Goal: Transaction & Acquisition: Purchase product/service

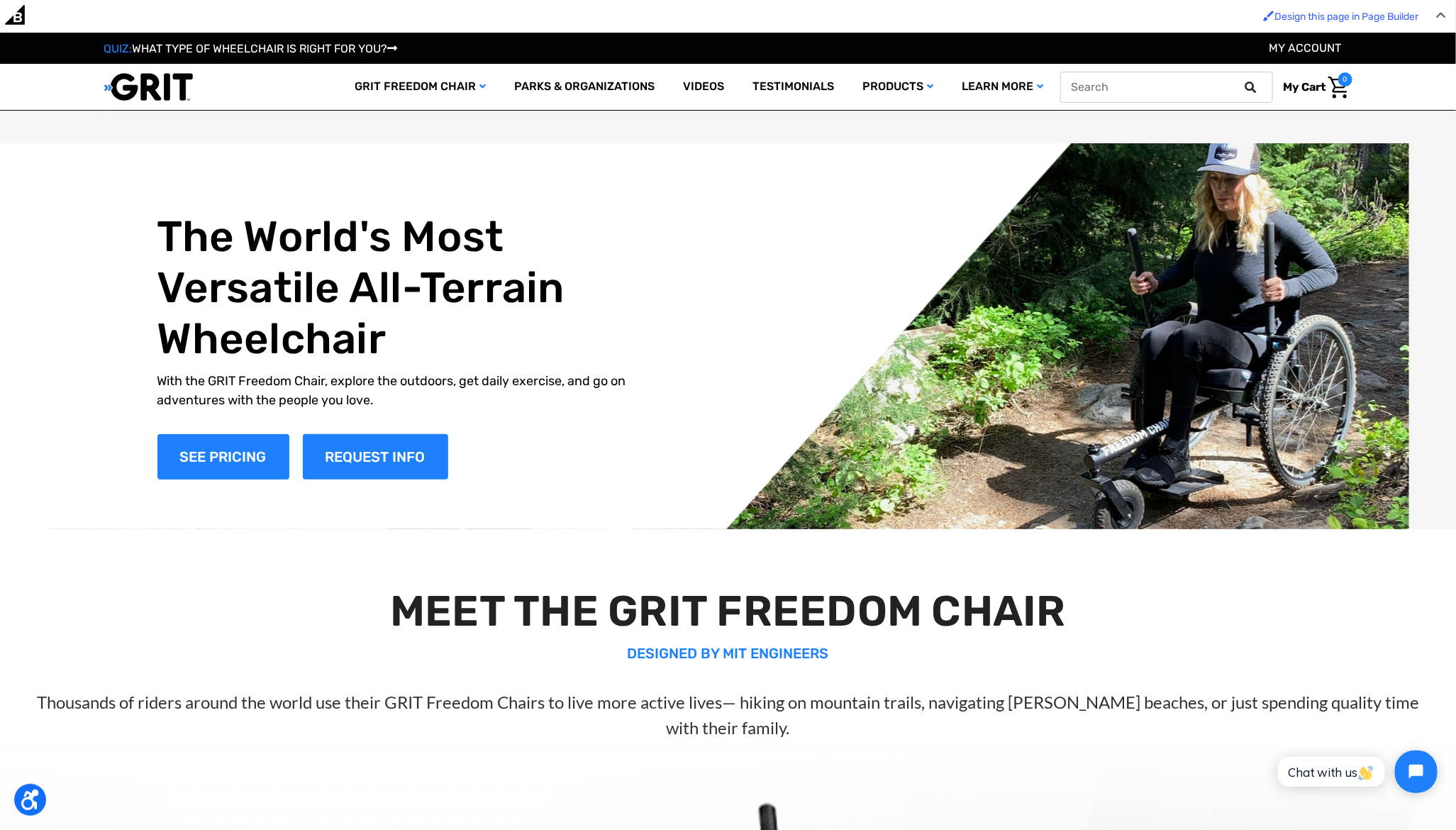
click at [1191, 84] on input "text" at bounding box center [1167, 87] width 213 height 31
type input "axle"
click at [1241, 80] on button at bounding box center [1254, 86] width 28 height 13
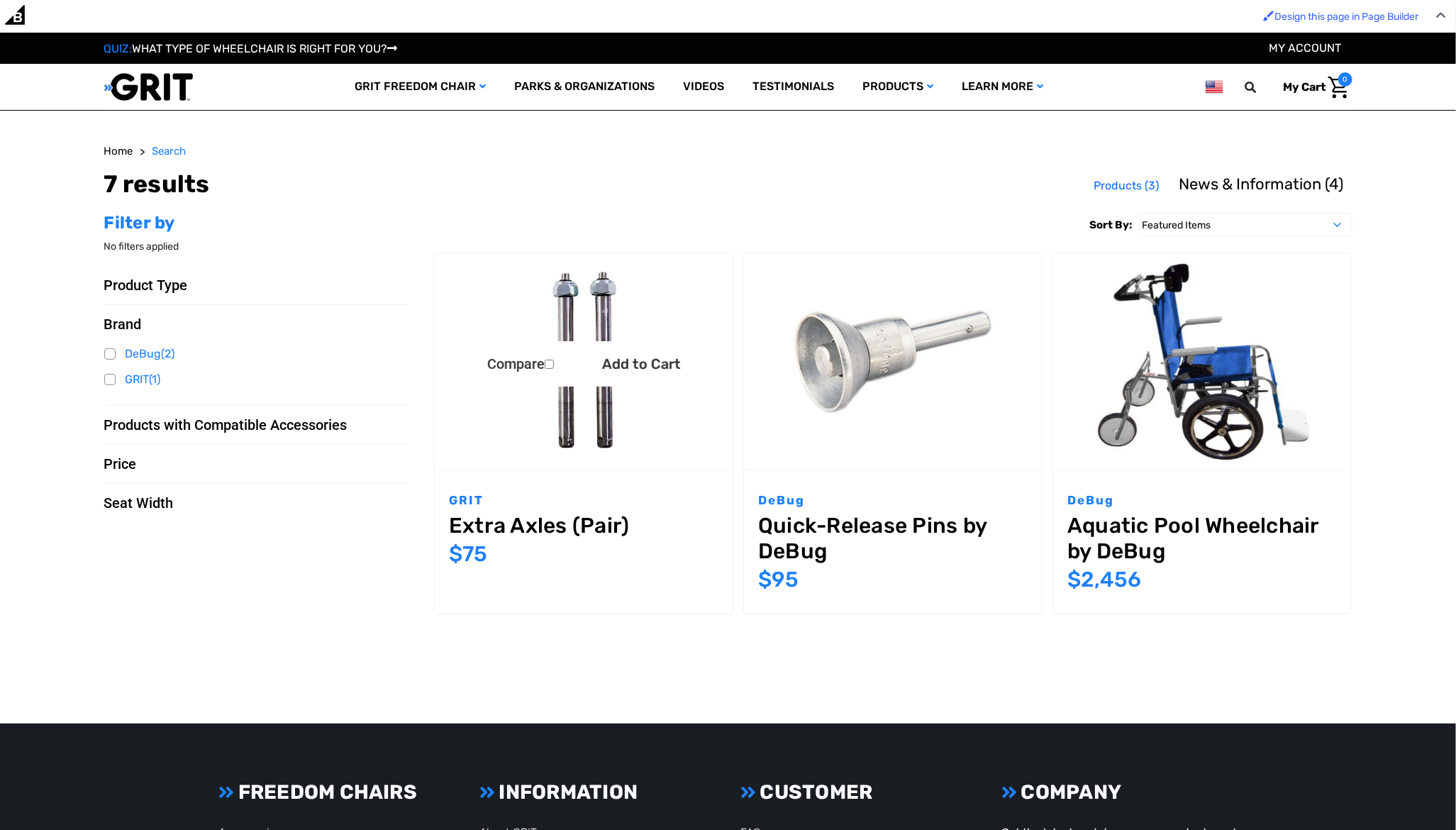
click at [599, 439] on img "Extra Axles (Pair),$75.00\a" at bounding box center [584, 361] width 298 height 199
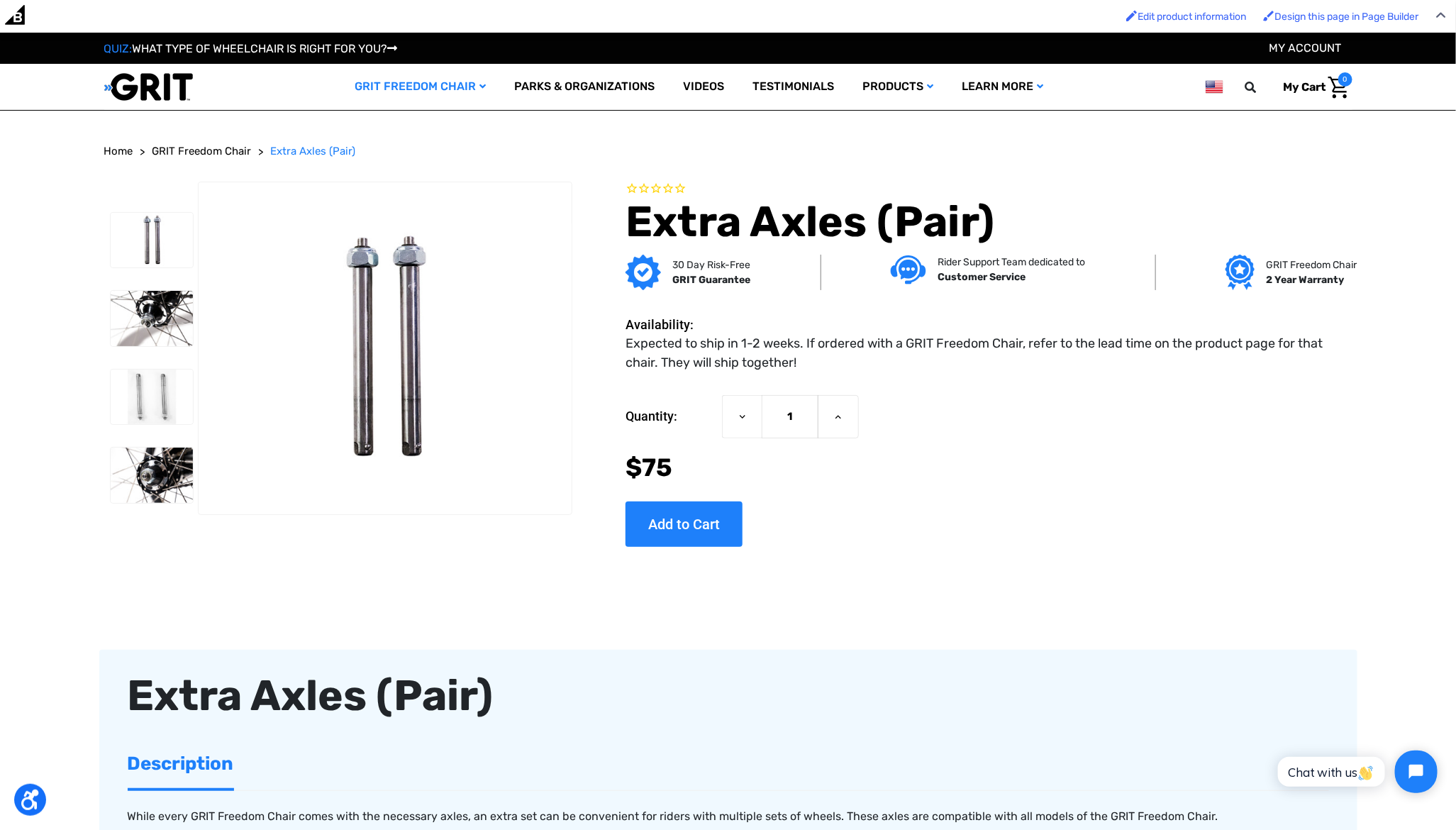
click at [1101, 456] on div "Now: $75" at bounding box center [988, 467] width 726 height 38
